Goal: Transaction & Acquisition: Obtain resource

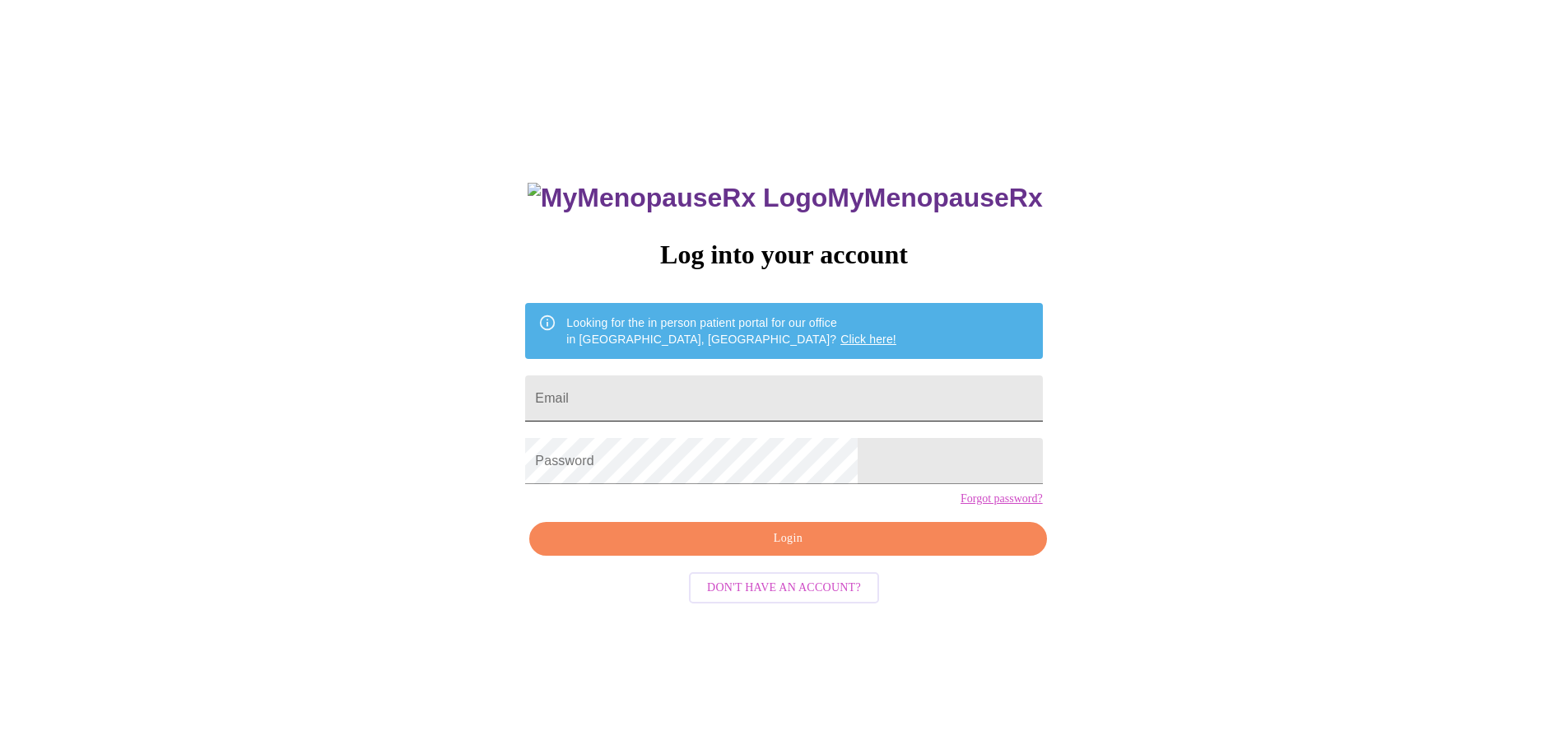
click at [777, 392] on input "Email" at bounding box center [784, 398] width 517 height 46
type input "[EMAIL_ADDRESS][DOMAIN_NAME]"
click at [791, 549] on span "Login" at bounding box center [787, 538] width 479 height 21
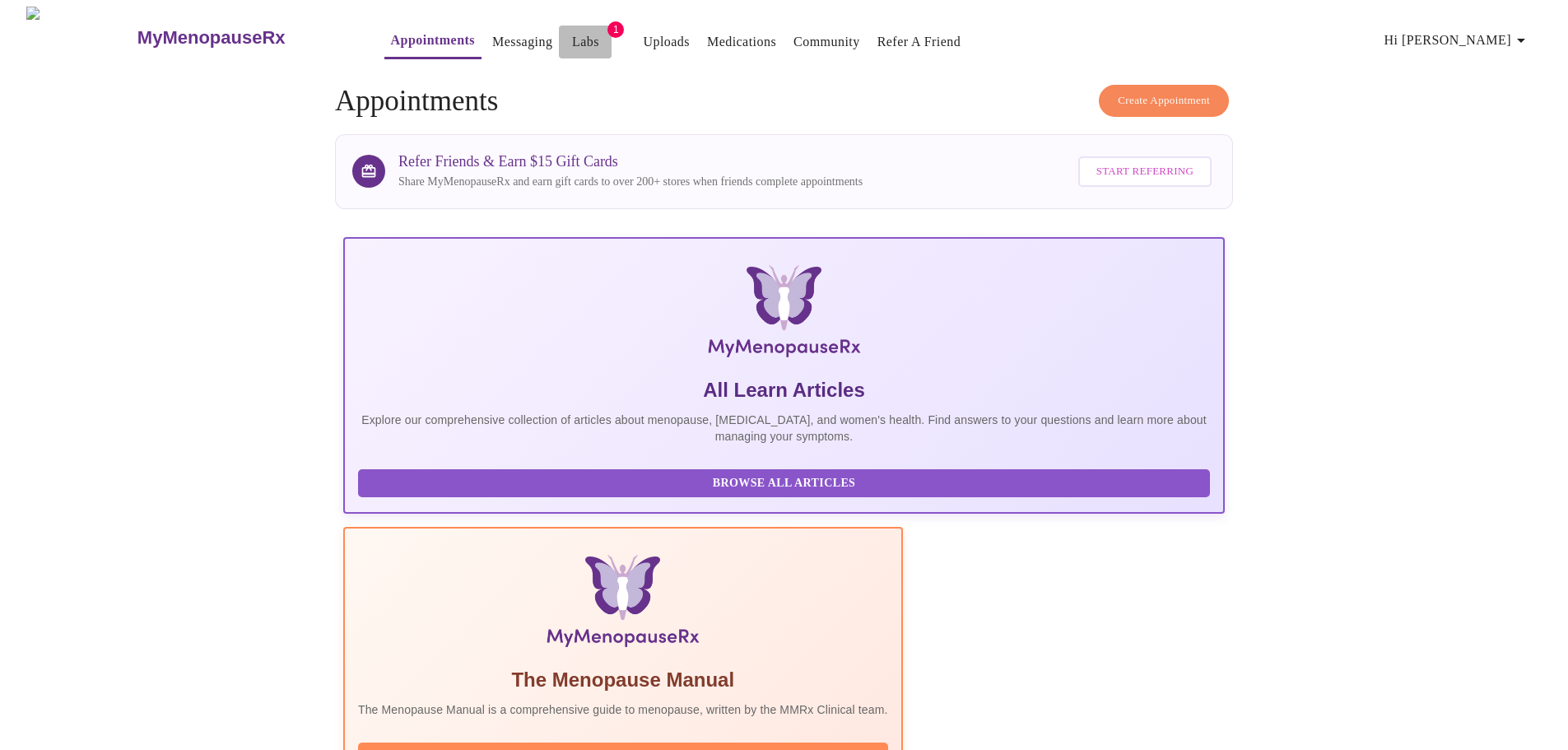
click at [572, 31] on link "Labs" at bounding box center [586, 42] width 27 height 23
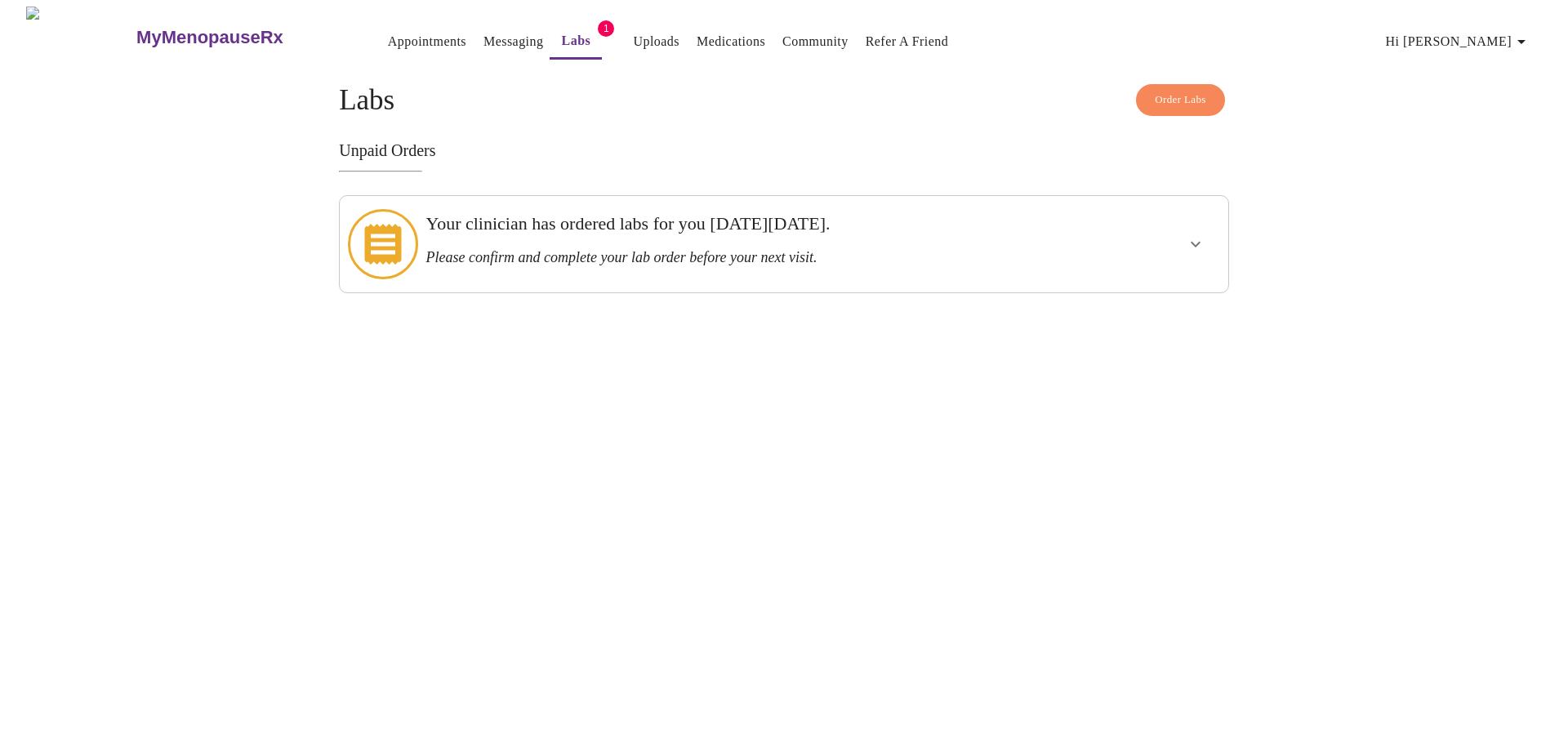
click at [1194, 235] on icon "show more" at bounding box center [1195, 244] width 20 height 20
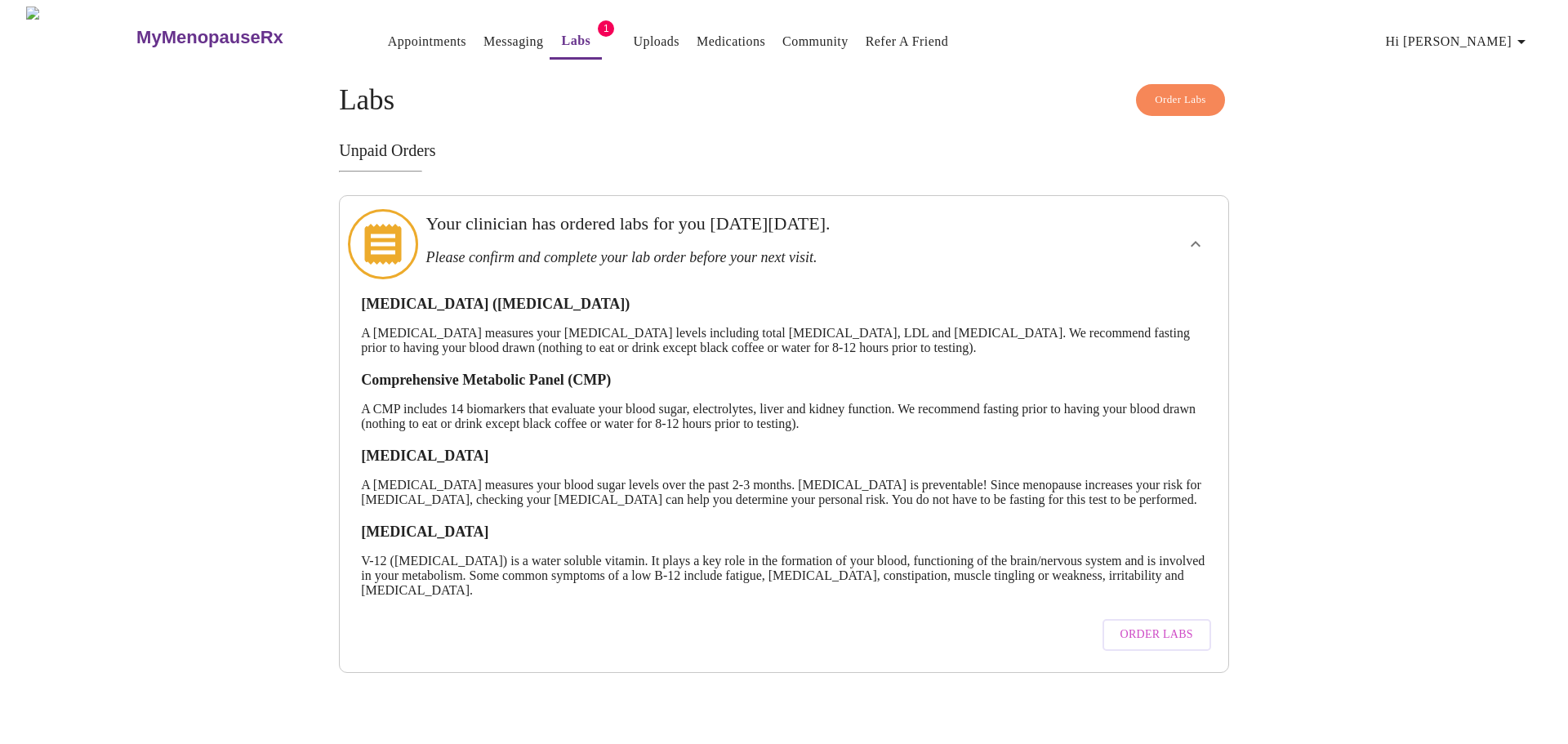
click at [1166, 645] on span "Order Labs" at bounding box center [1156, 634] width 73 height 21
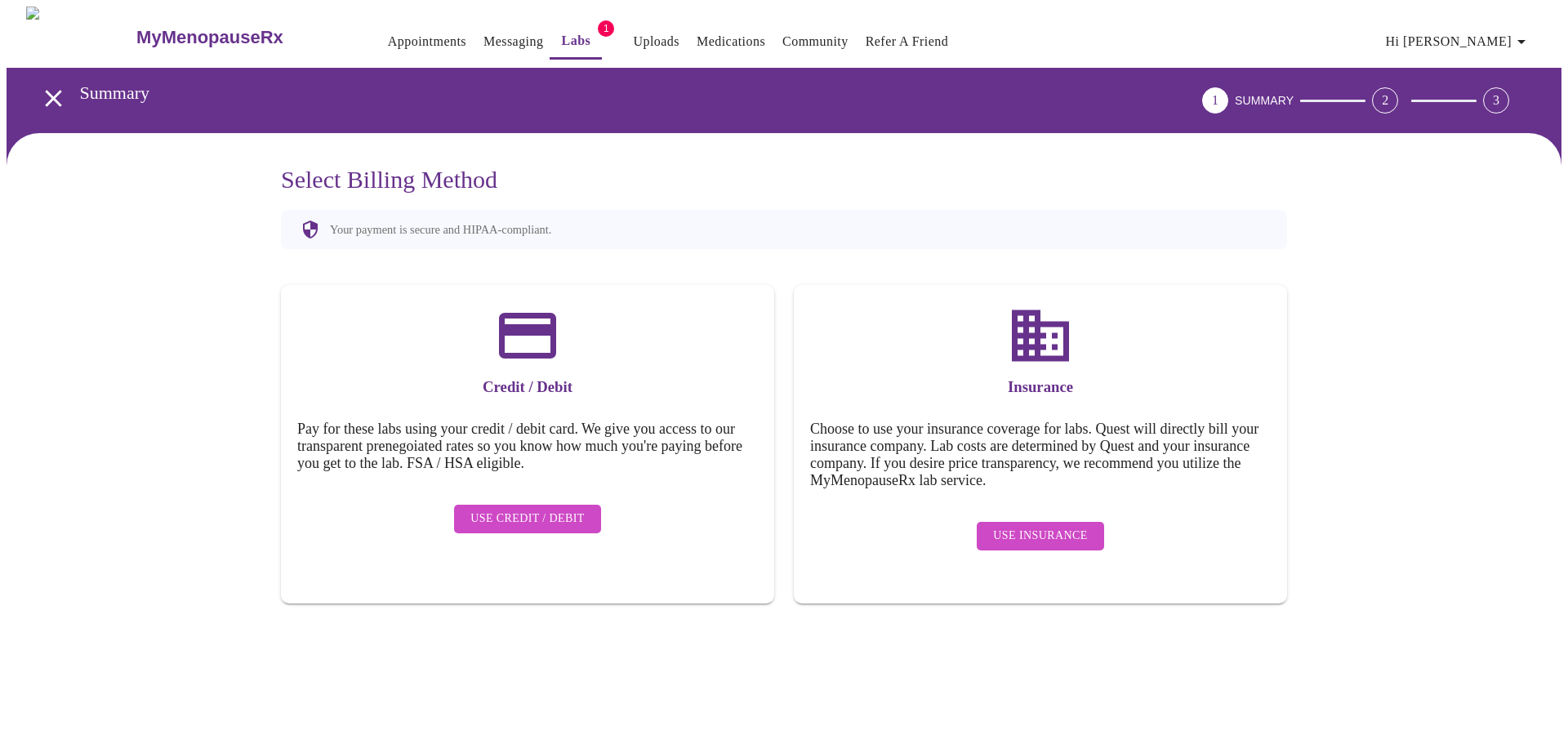
click at [1046, 526] on span "Use Insurance" at bounding box center [1040, 536] width 93 height 21
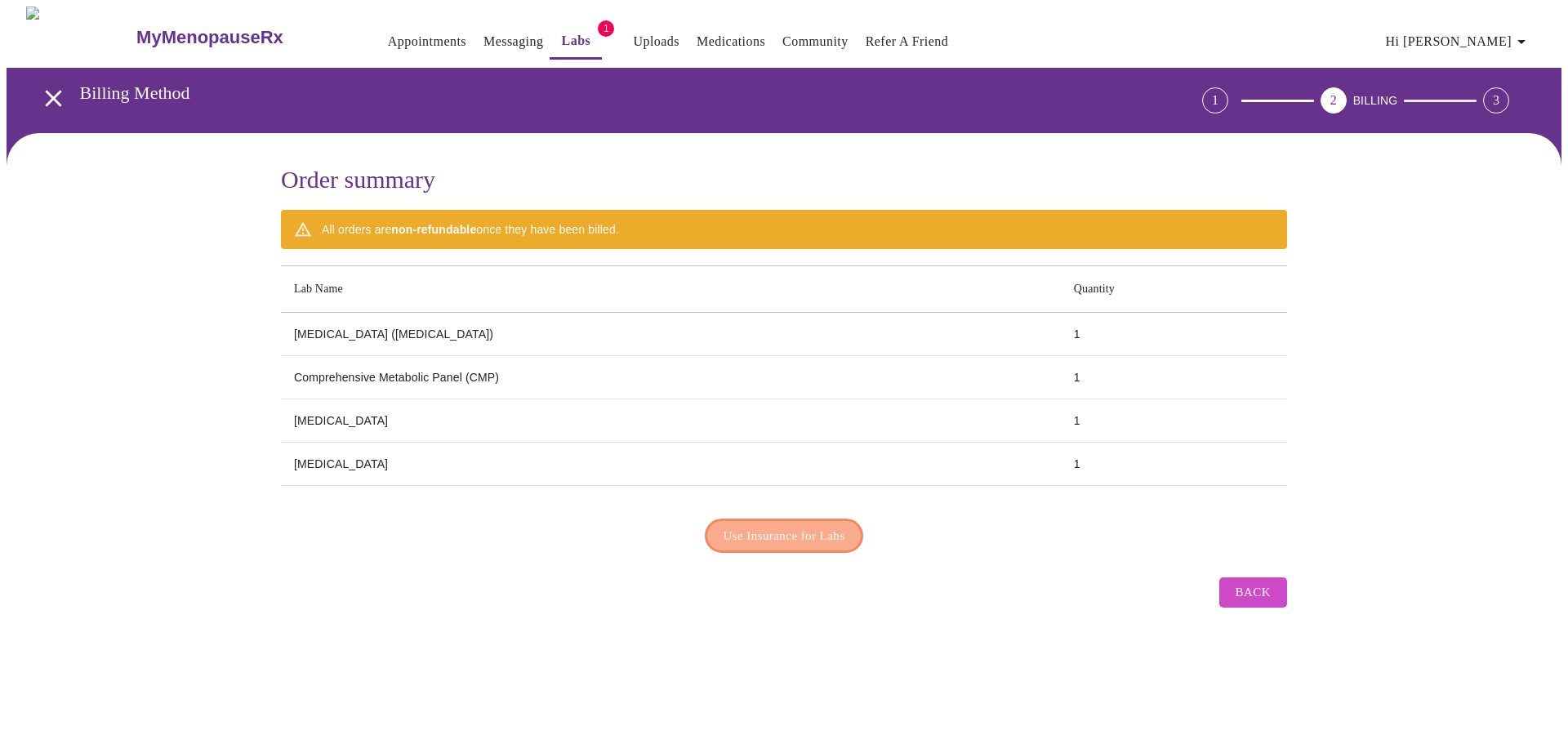
click at [791, 527] on span "Use Insurance for Labs" at bounding box center [784, 536] width 121 height 22
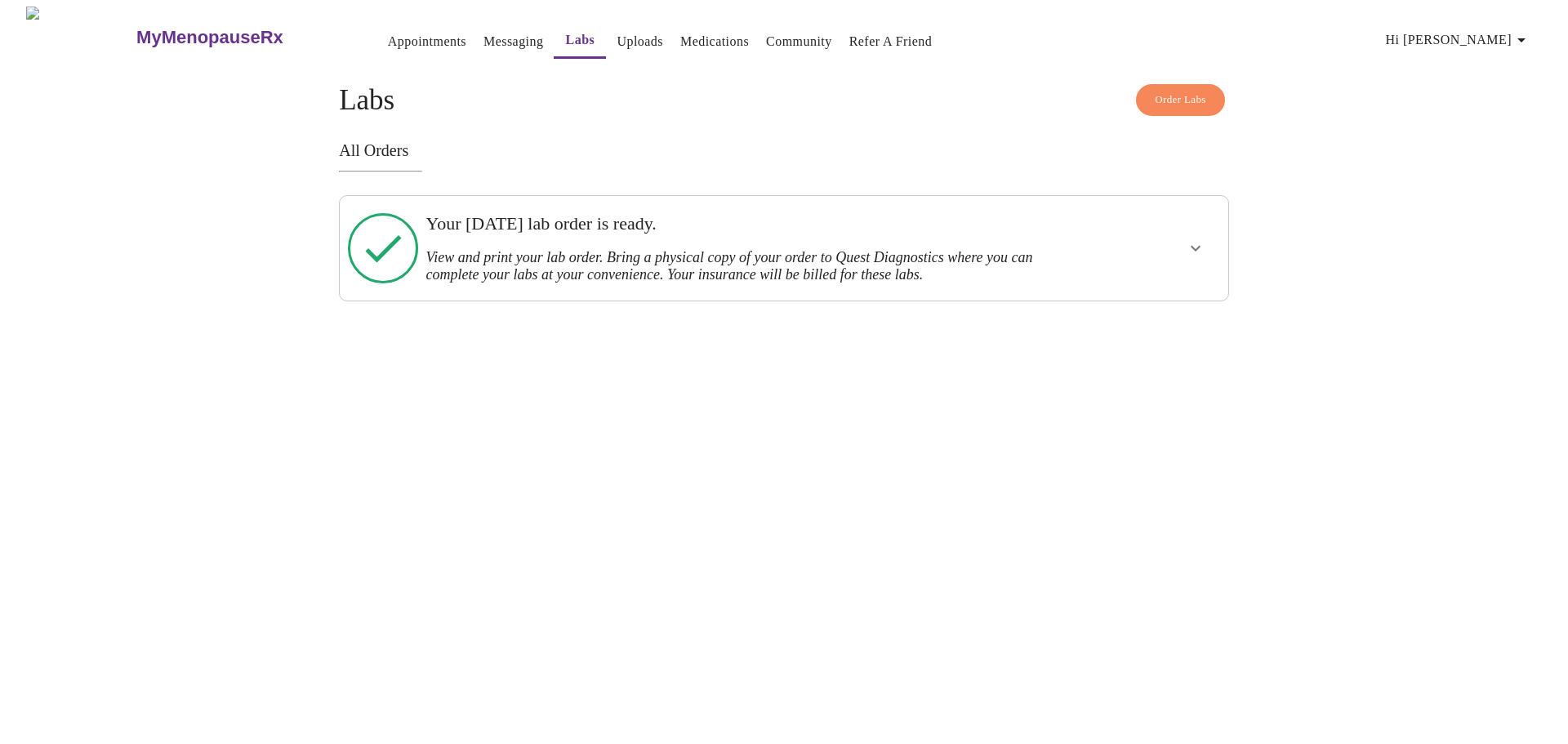
click at [1189, 244] on icon "show more" at bounding box center [1195, 248] width 20 height 20
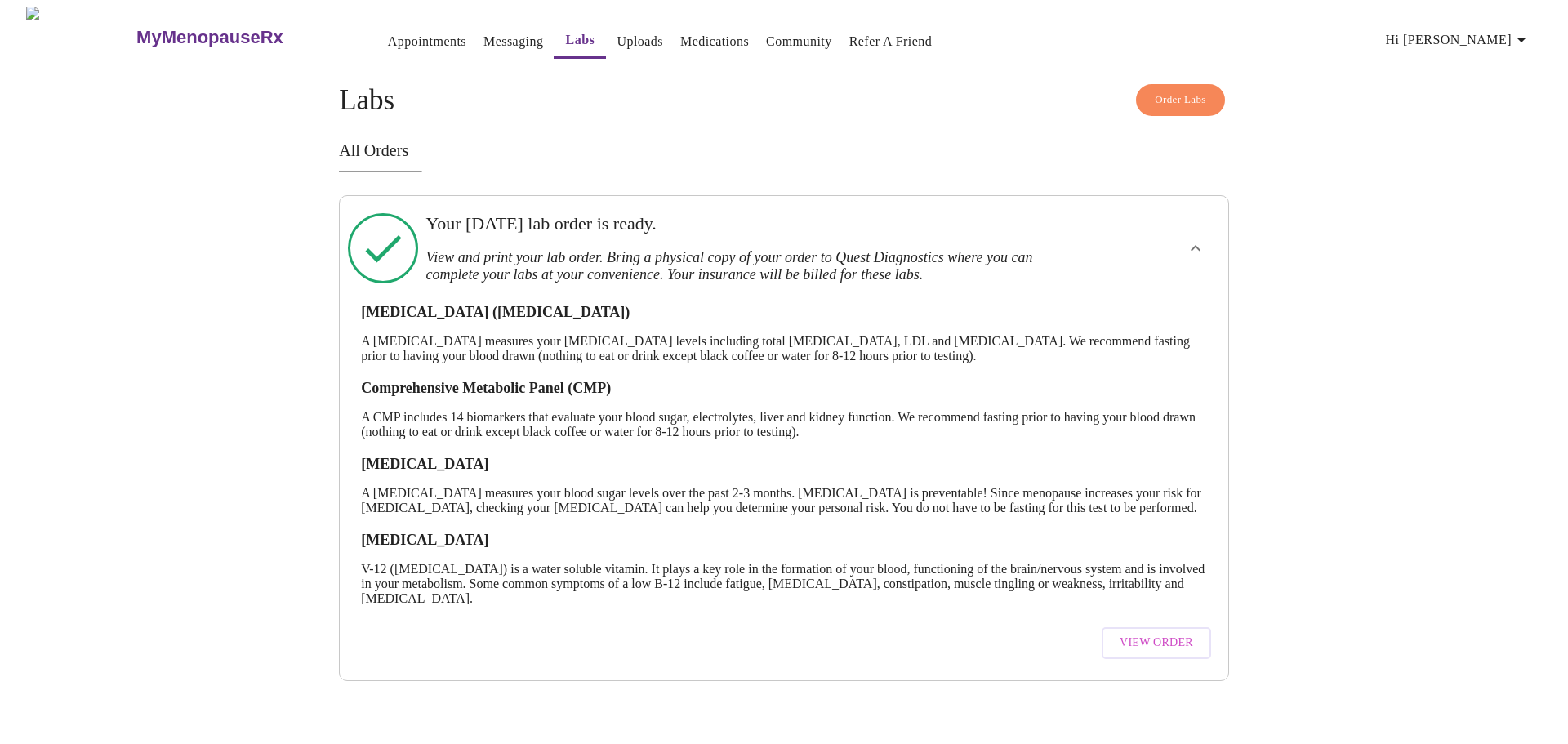
click at [1171, 653] on span "View Order" at bounding box center [1156, 642] width 74 height 21
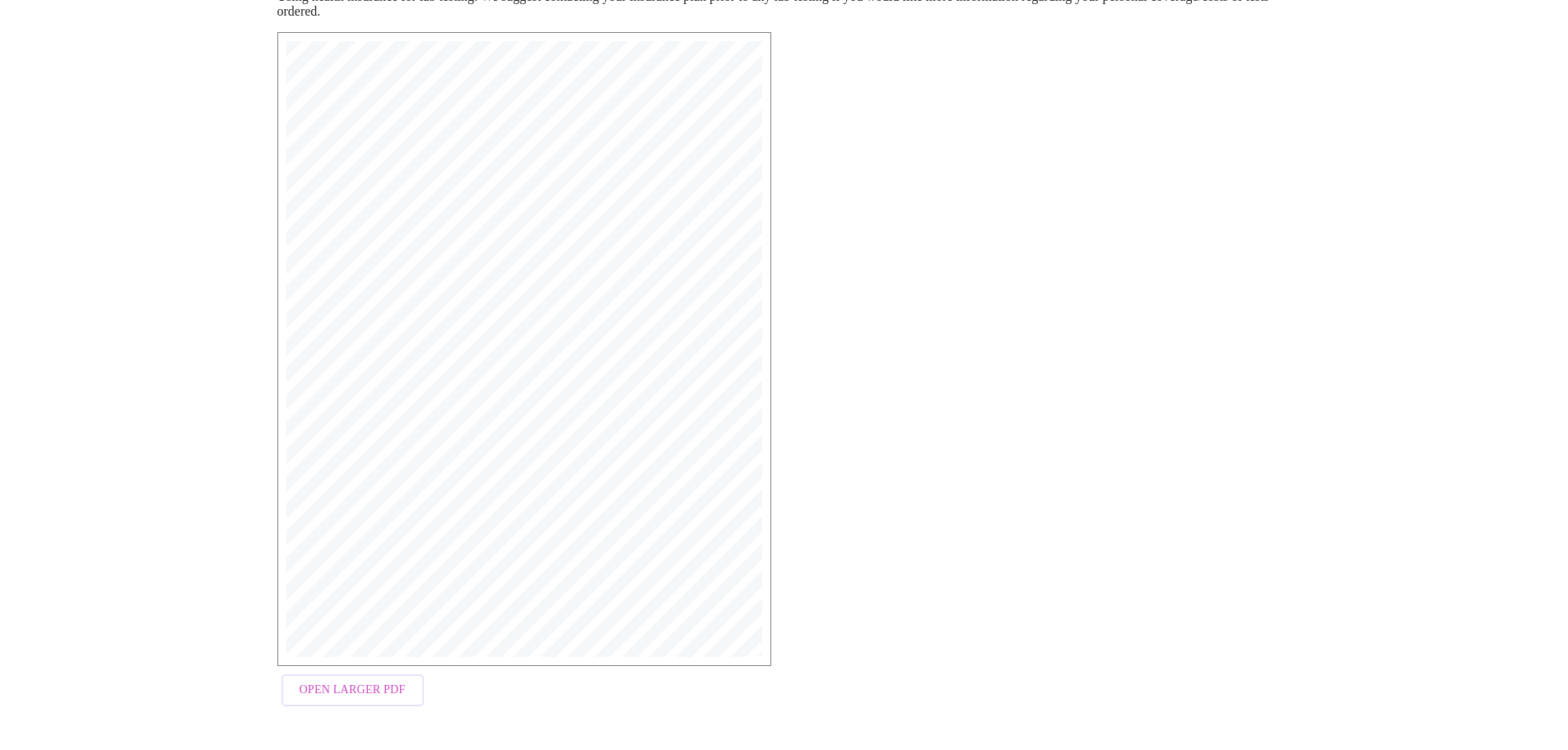
scroll to position [263, 0]
click at [340, 687] on span "Open Larger PDF" at bounding box center [352, 689] width 106 height 21
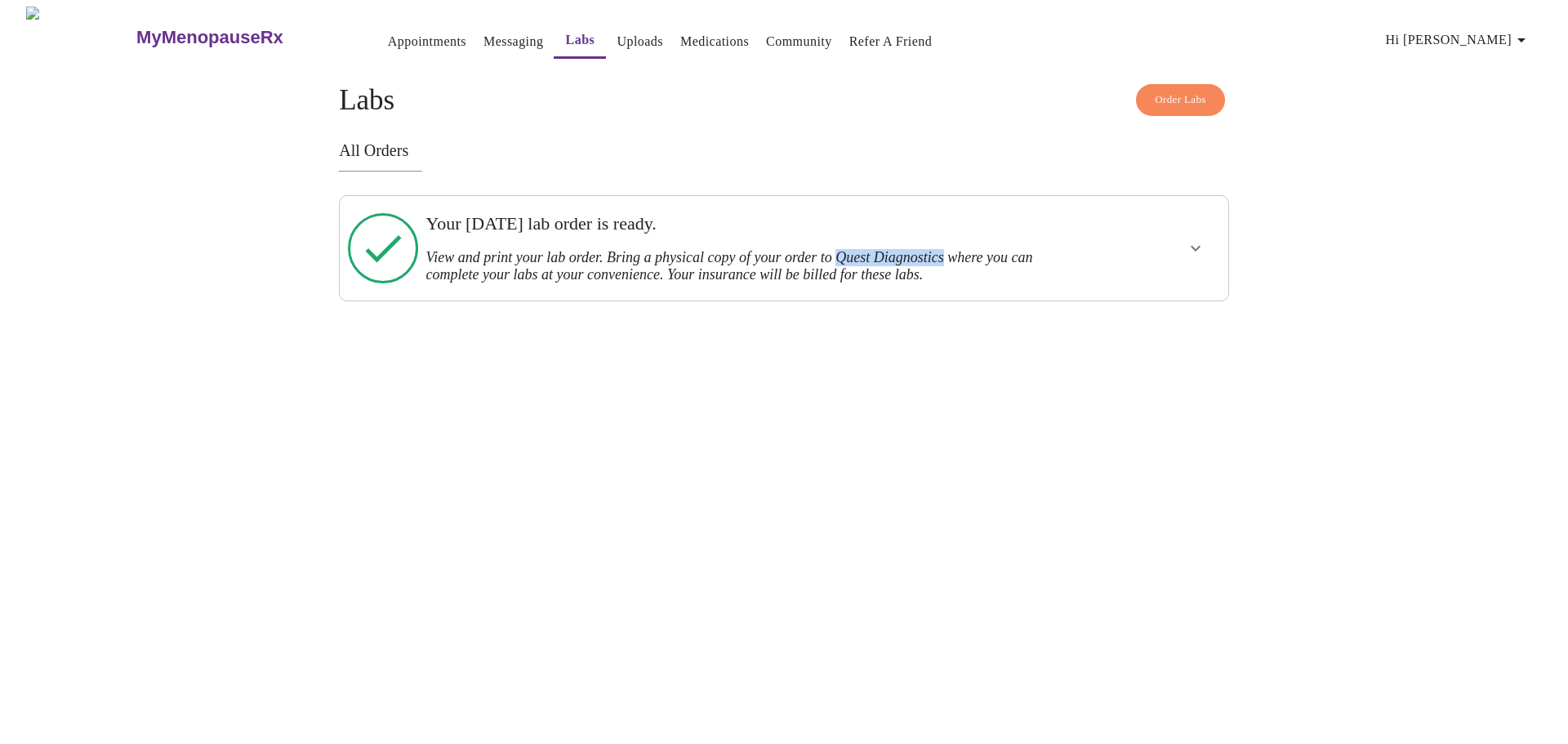
drag, startPoint x: 986, startPoint y: 250, endPoint x: 866, endPoint y: 249, distance: 120.0
click at [866, 249] on h3 "View and print your lab order. Bring a physical copy of your order to Quest Dia…" at bounding box center [740, 266] width 630 height 34
copy h3 "Quest Diagnostics"
click at [634, 301] on div "MyMenopauseRx Appointments Messaging Labs Uploads Medications Community Refer a…" at bounding box center [784, 154] width 1555 height 295
click at [483, 31] on link "Messaging" at bounding box center [513, 41] width 59 height 22
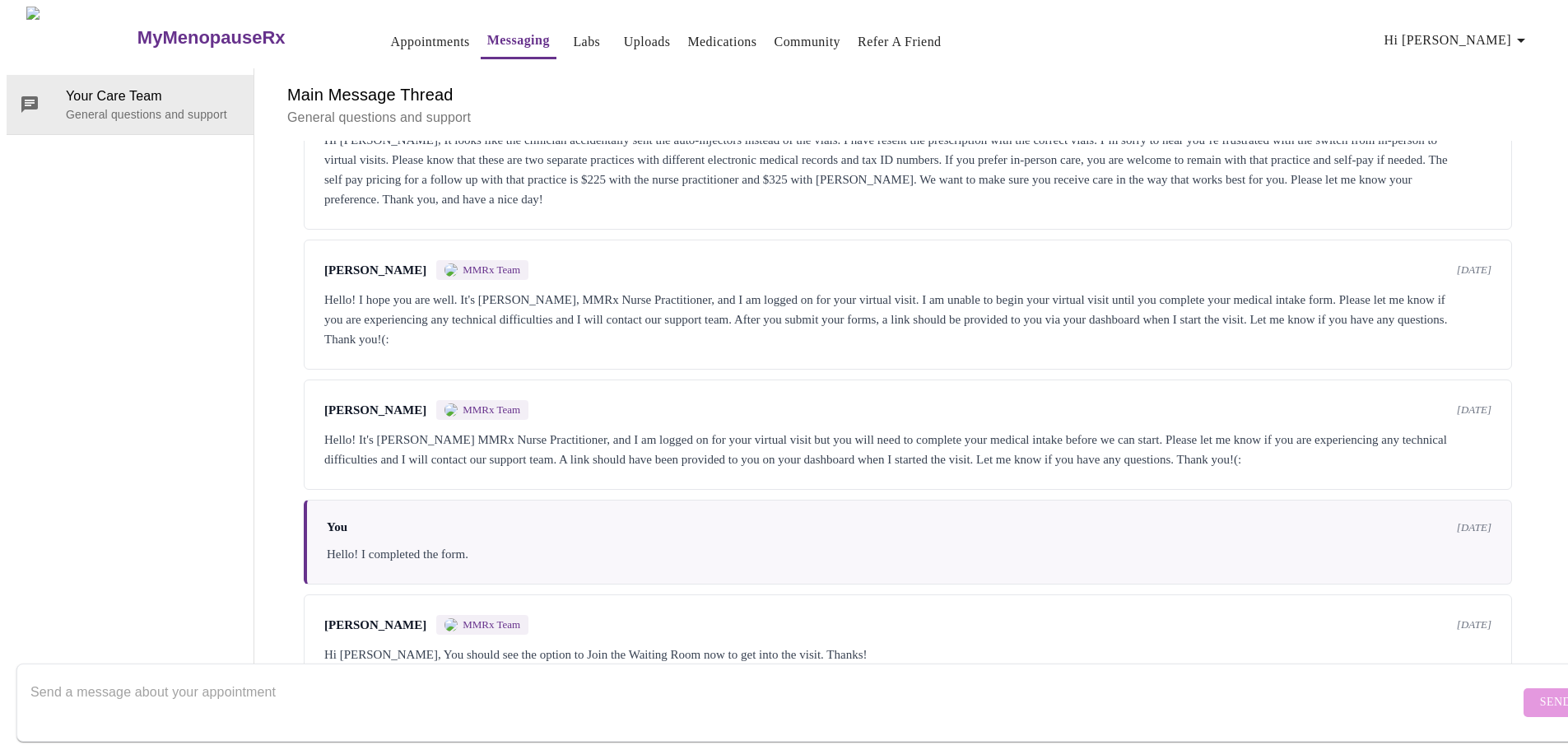
scroll to position [433, 0]
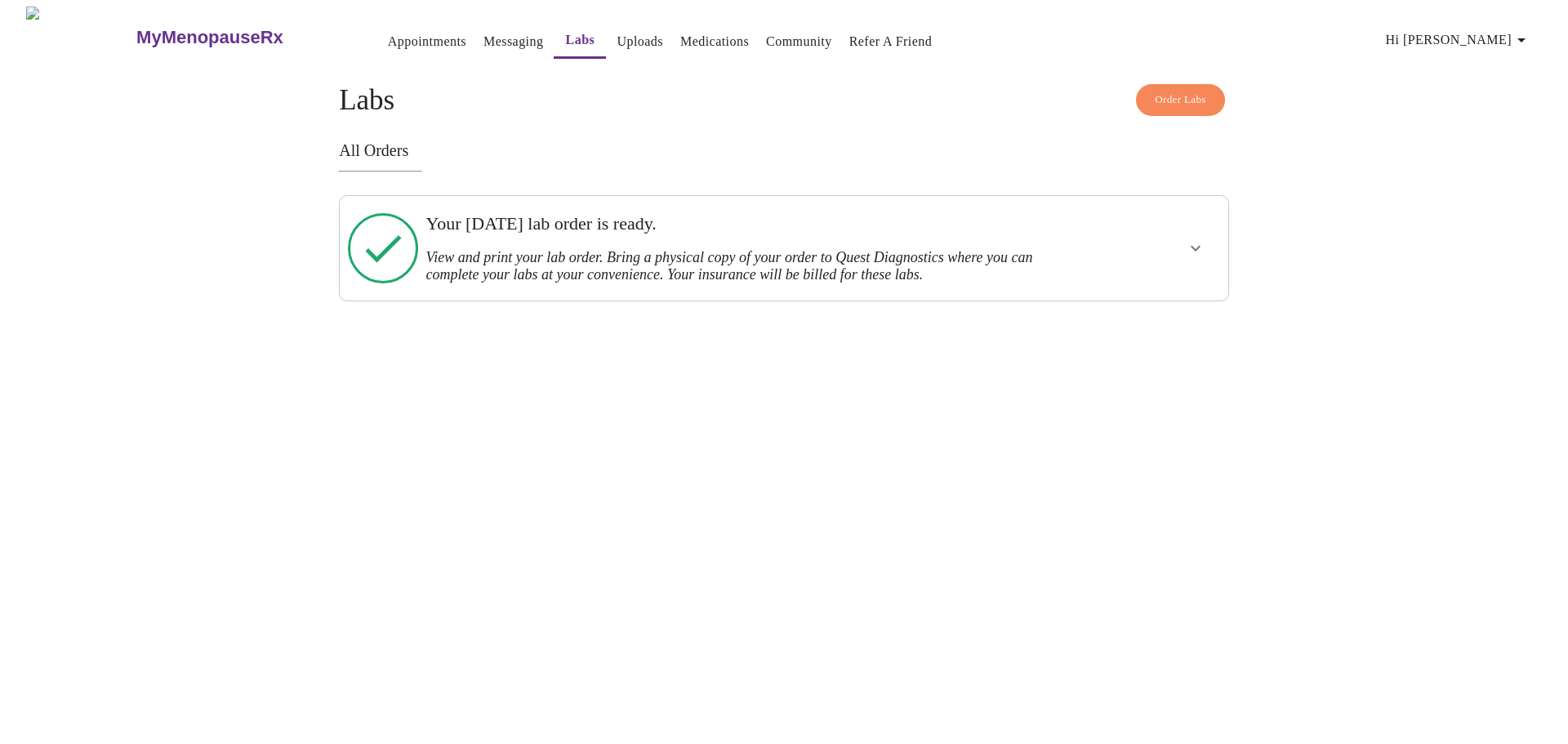
click at [388, 31] on link "Appointments" at bounding box center [427, 41] width 78 height 22
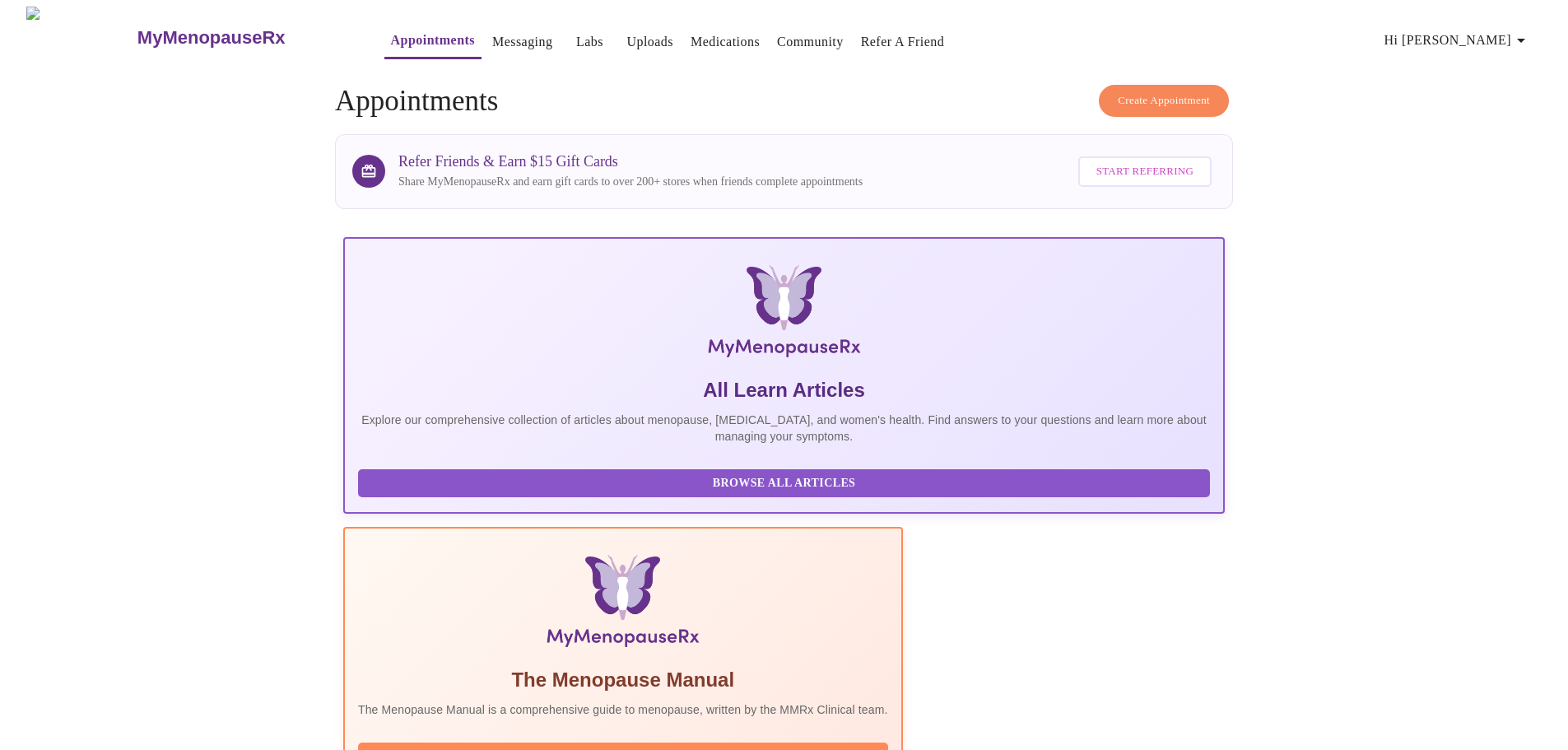
click at [1492, 34] on span "Hi [PERSON_NAME]" at bounding box center [1457, 40] width 147 height 23
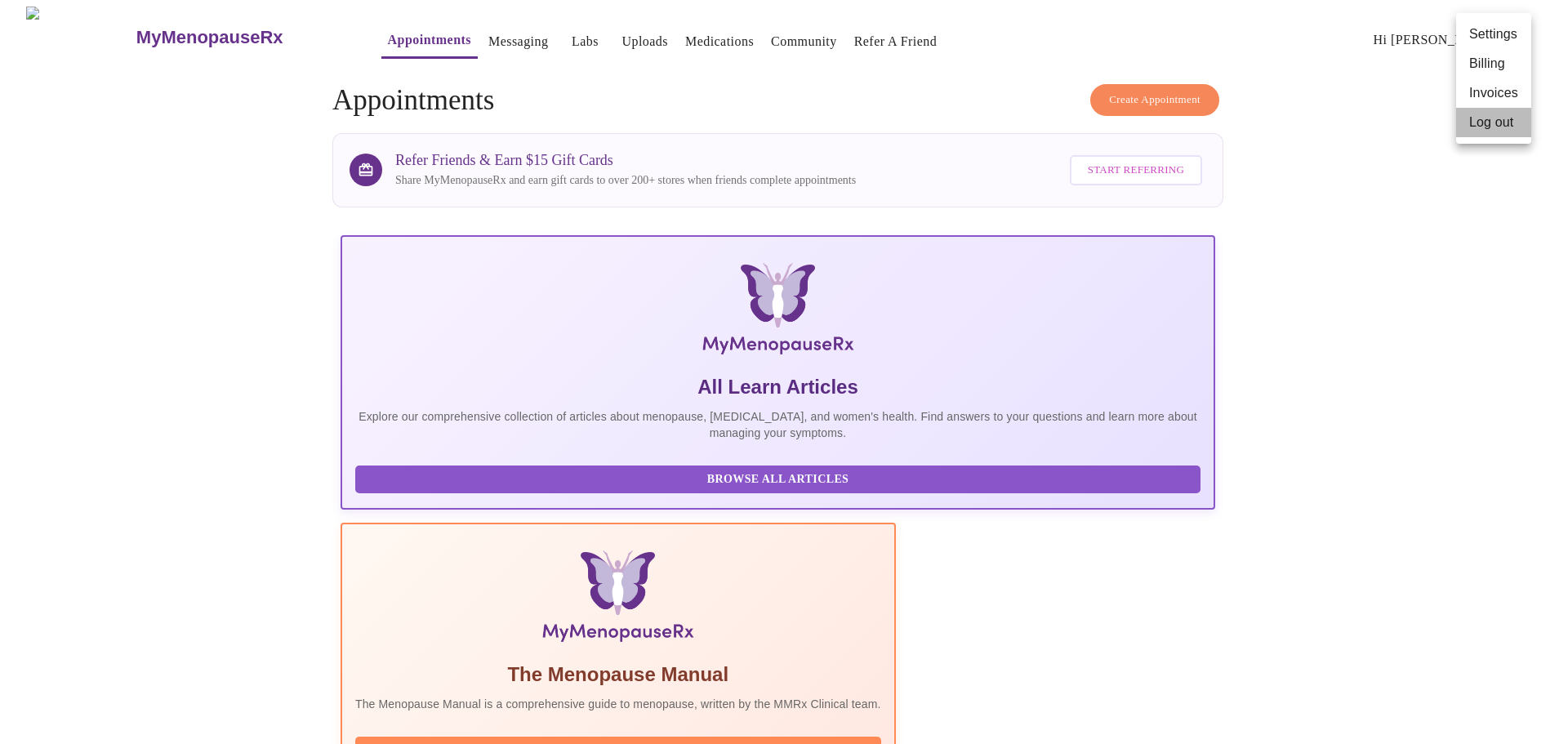
click at [1484, 125] on li "Log out" at bounding box center [1493, 122] width 75 height 30
